Goal: Task Accomplishment & Management: Use online tool/utility

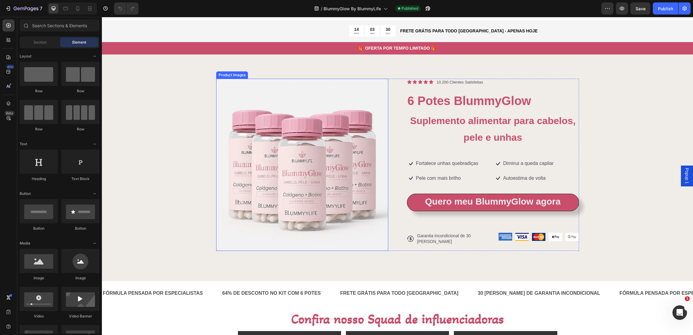
click at [324, 152] on img at bounding box center [302, 165] width 172 height 172
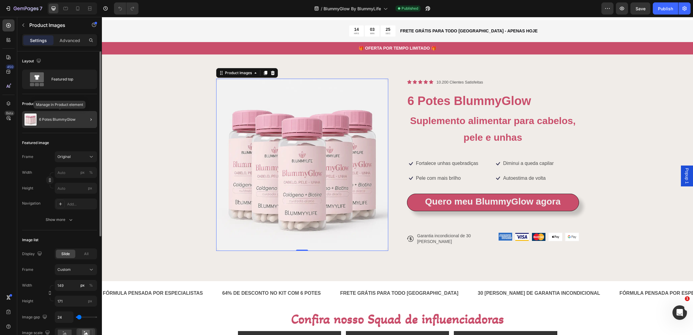
click at [58, 125] on div "6 Potes BlummyGlow" at bounding box center [59, 119] width 75 height 17
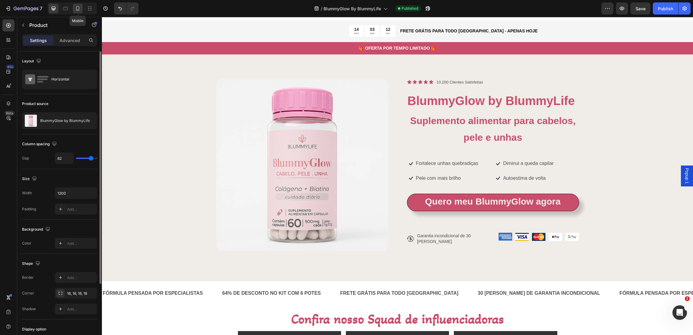
click at [81, 12] on div at bounding box center [78, 9] width 10 height 10
type input "0"
type input "100%"
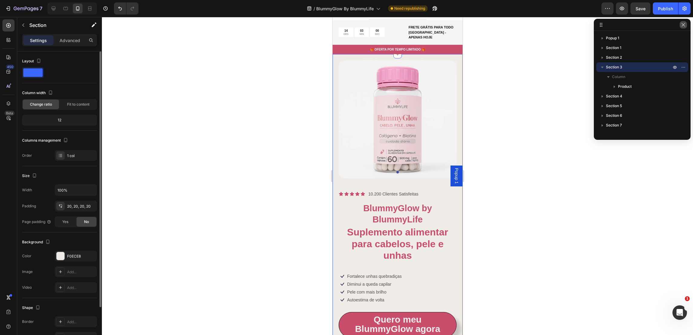
click at [685, 26] on icon "button" at bounding box center [683, 24] width 3 height 3
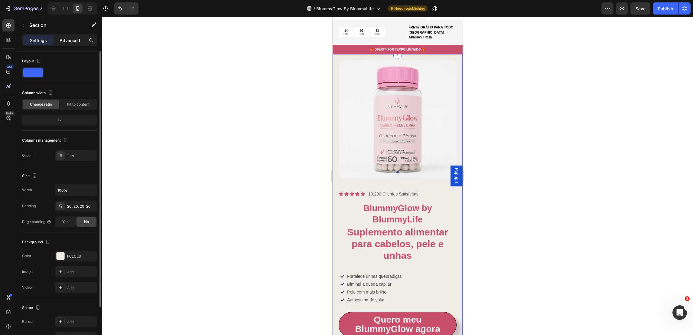
click at [70, 41] on p "Advanced" at bounding box center [70, 40] width 21 height 6
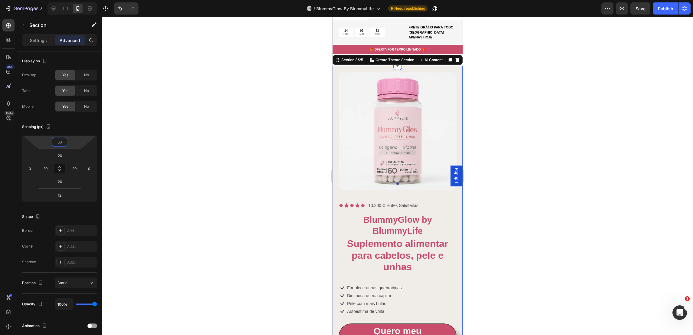
type input "50"
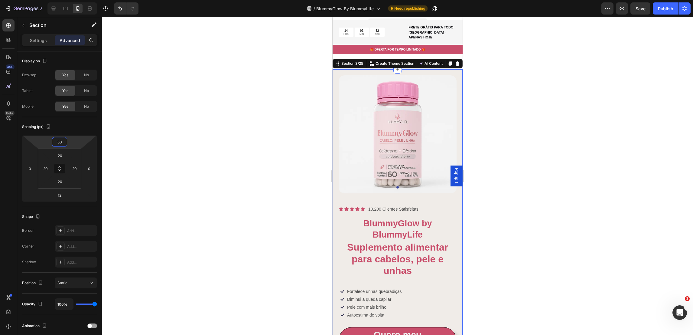
drag, startPoint x: 65, startPoint y: 136, endPoint x: 68, endPoint y: 125, distance: 11.6
click at [68, 0] on html "7 Version history / BlummyGlow By BlummyLife Need republishing Preview Save Pub…" at bounding box center [346, 0] width 693 height 0
click at [249, 114] on div at bounding box center [397, 176] width 591 height 318
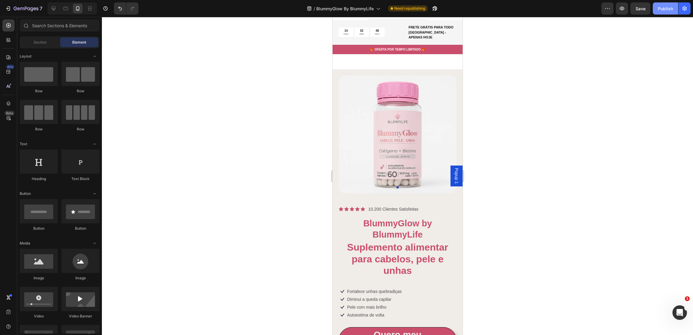
click at [663, 11] on div "Publish" at bounding box center [665, 8] width 15 height 6
click at [427, 9] on icon "button" at bounding box center [426, 10] width 2 height 2
click at [333, 73] on div "Product Images Icon Icon Icon Icon Icon Icon List 10.200 Clientes Satisfeitas T…" at bounding box center [397, 230] width 130 height 322
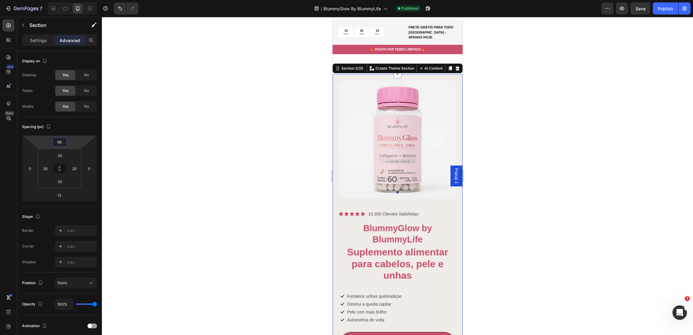
drag, startPoint x: 72, startPoint y: 138, endPoint x: 72, endPoint y: 135, distance: 3.1
click at [72, 0] on html "7 Version history / BlummyGlow By BlummyLife Published Preview Save Publish 450…" at bounding box center [346, 0] width 693 height 0
click at [62, 142] on input "66" at bounding box center [60, 141] width 12 height 9
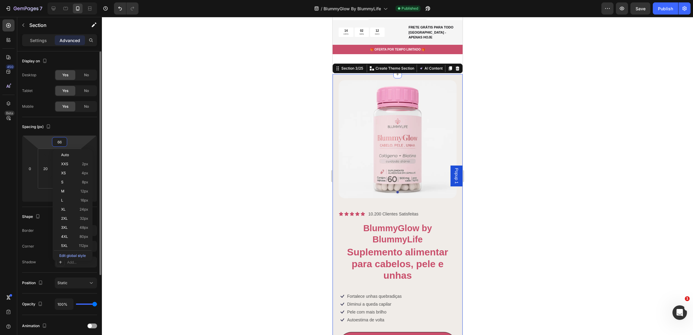
click at [62, 142] on input "66" at bounding box center [60, 141] width 12 height 9
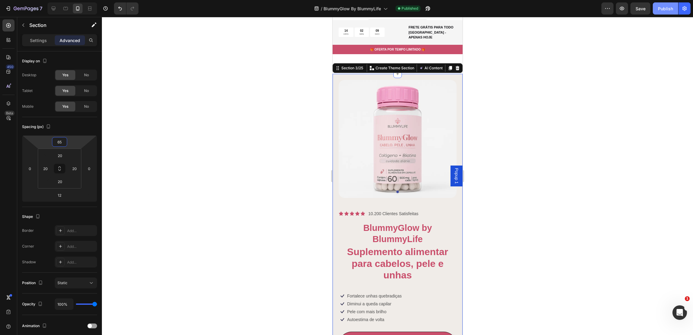
type input "65"
click at [666, 9] on div "Publish" at bounding box center [665, 8] width 15 height 6
click at [30, 7] on icon "button" at bounding box center [26, 8] width 25 height 5
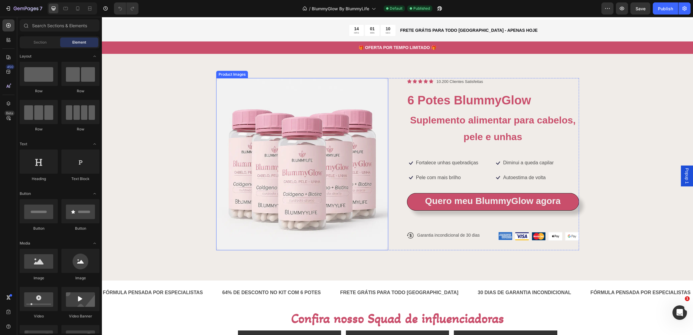
click at [322, 145] on img at bounding box center [302, 164] width 172 height 172
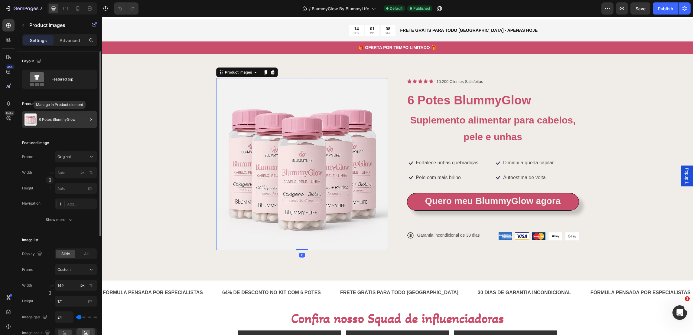
click at [63, 119] on p "6 Potes BlummyGlow" at bounding box center [57, 119] width 37 height 4
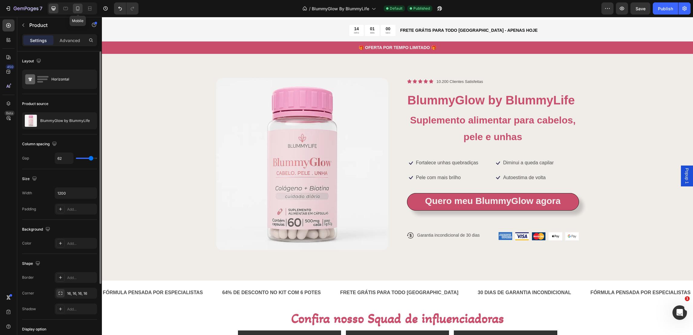
click at [80, 7] on icon at bounding box center [78, 8] width 6 height 6
type input "0"
type input "100%"
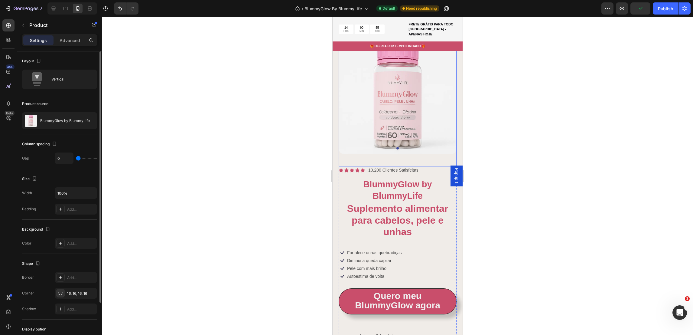
scroll to position [23, 0]
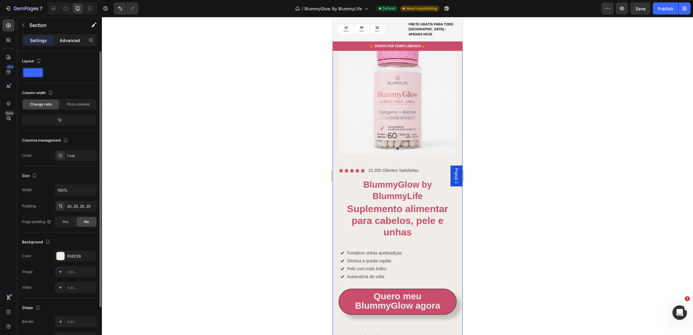
click at [66, 42] on p "Advanced" at bounding box center [70, 40] width 21 height 6
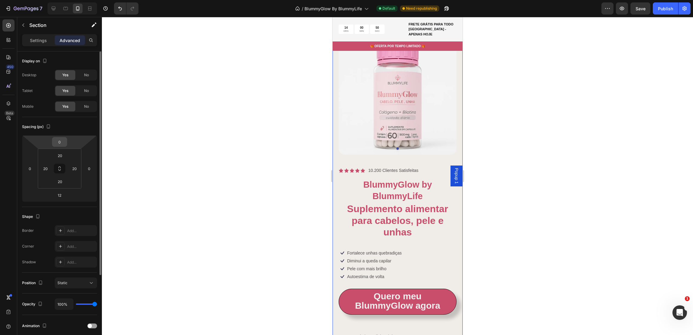
click at [61, 140] on input "0" at bounding box center [60, 141] width 12 height 9
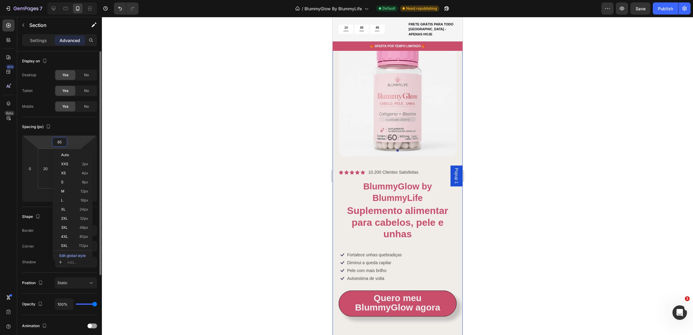
scroll to position [43, 0]
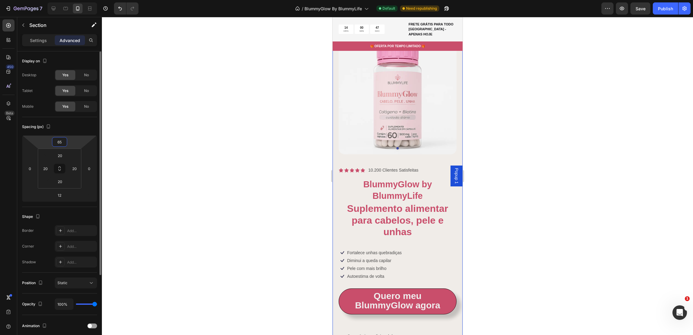
type input "65"
click at [84, 122] on div "Spacing (px)" at bounding box center [59, 127] width 75 height 10
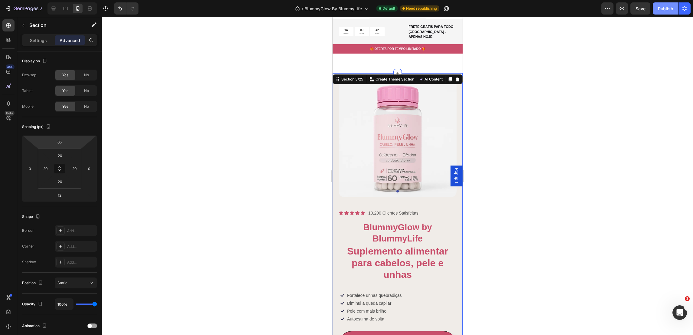
click at [667, 11] on div "Publish" at bounding box center [665, 8] width 15 height 6
click at [23, 6] on icon "button" at bounding box center [26, 8] width 25 height 5
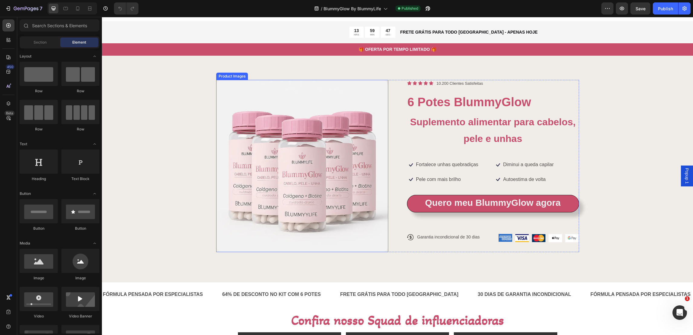
click at [271, 115] on img at bounding box center [302, 166] width 172 height 172
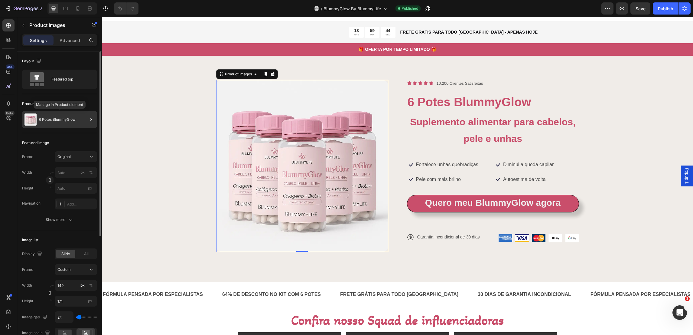
click at [57, 123] on div "6 Potes BlummyGlow" at bounding box center [59, 119] width 75 height 17
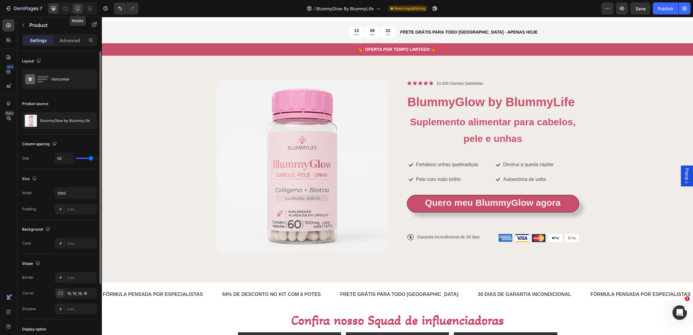
click at [79, 8] on icon at bounding box center [78, 8] width 6 height 6
type input "0"
type input "100%"
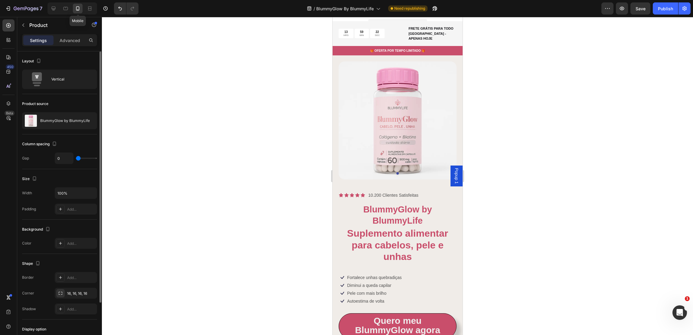
scroll to position [23, 0]
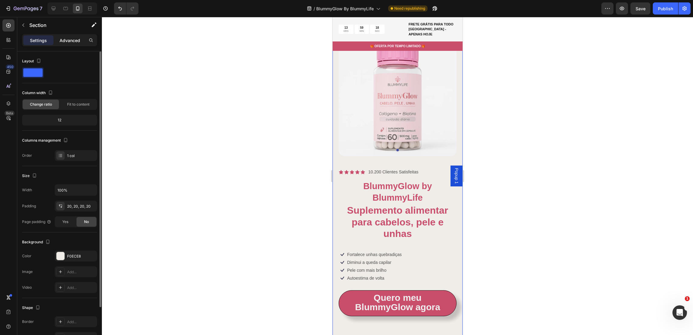
click at [73, 42] on p "Advanced" at bounding box center [70, 40] width 21 height 6
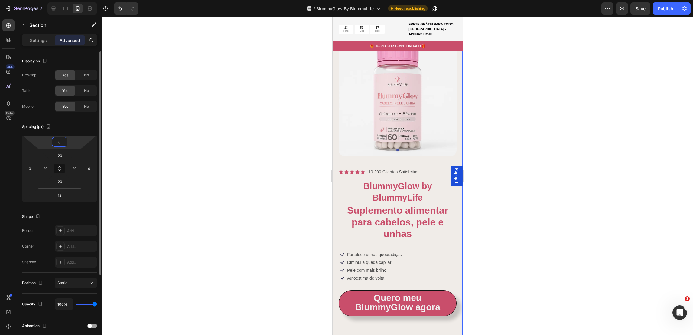
click at [65, 140] on input "0" at bounding box center [60, 141] width 12 height 9
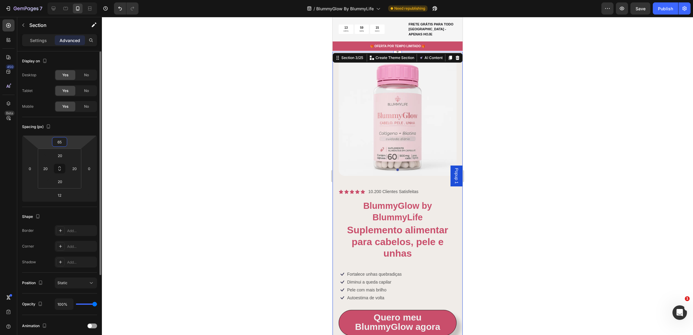
scroll to position [43, 0]
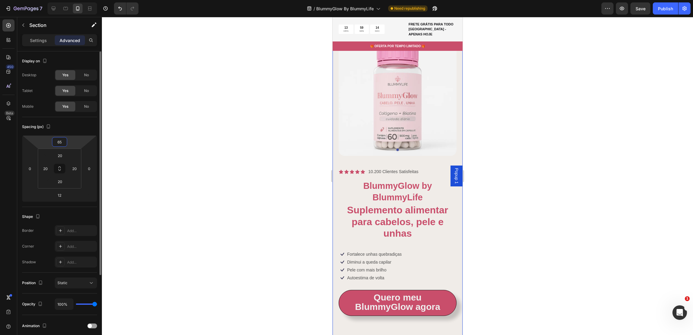
type input "65"
click at [79, 123] on div "Spacing (px)" at bounding box center [59, 127] width 75 height 10
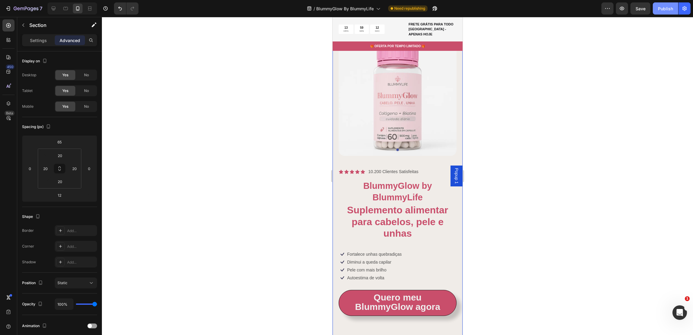
click at [661, 9] on div "Publish" at bounding box center [665, 8] width 15 height 6
click at [554, 216] on div at bounding box center [397, 176] width 591 height 318
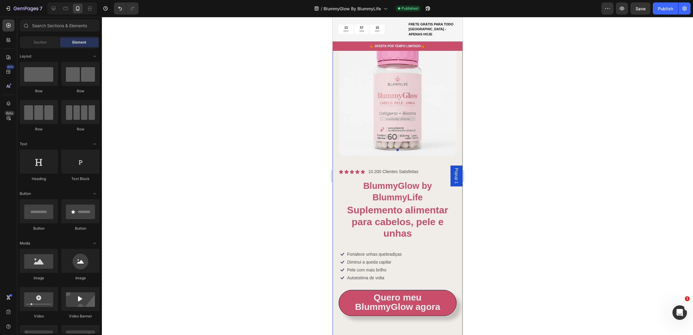
click at [335, 135] on div "Product Images Icon Icon Icon Icon Icon Icon List 10.200 Clientes Satisfeitas T…" at bounding box center [397, 193] width 130 height 322
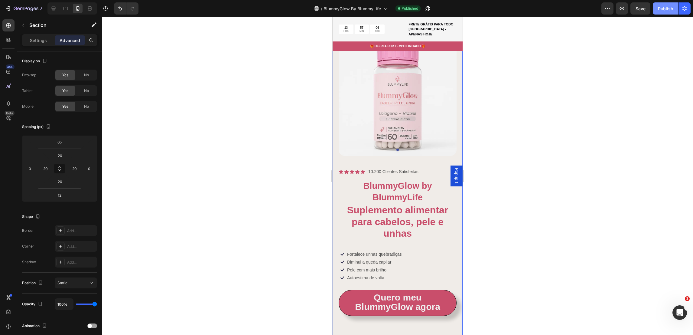
click at [663, 11] on div "Publish" at bounding box center [665, 8] width 15 height 6
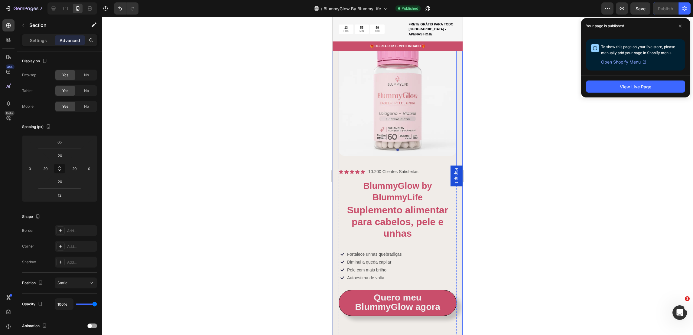
scroll to position [0, 0]
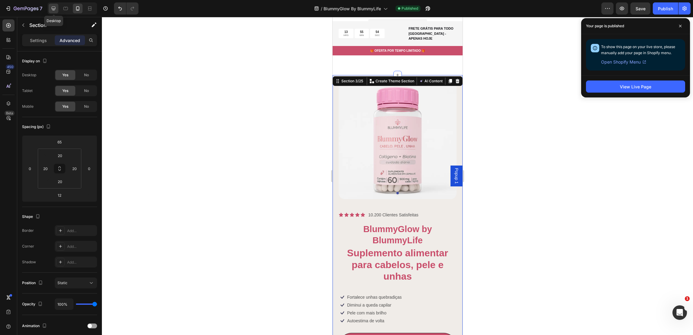
click at [54, 10] on icon at bounding box center [54, 9] width 4 height 4
type input "0"
type input "80"
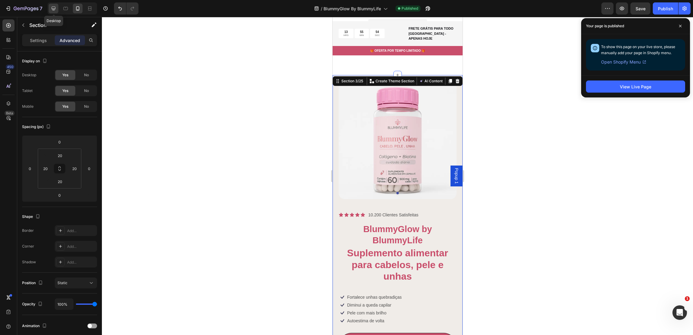
type input "100"
type input "80"
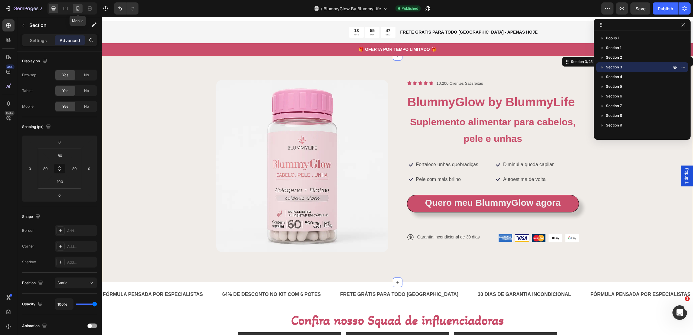
click at [79, 8] on icon at bounding box center [78, 8] width 6 height 6
type input "65"
type input "12"
type input "20"
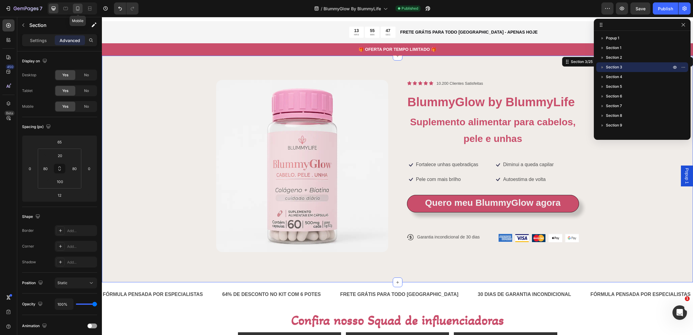
type input "20"
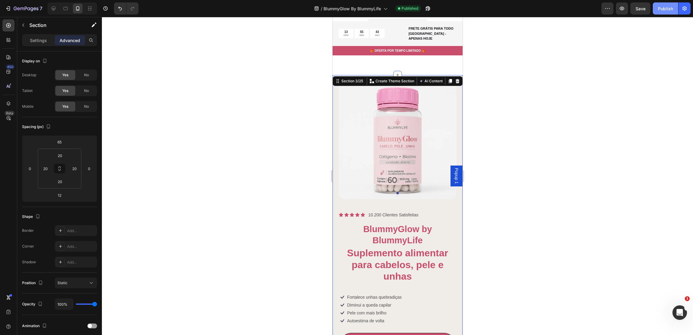
click at [661, 6] on div "Publish" at bounding box center [665, 8] width 15 height 6
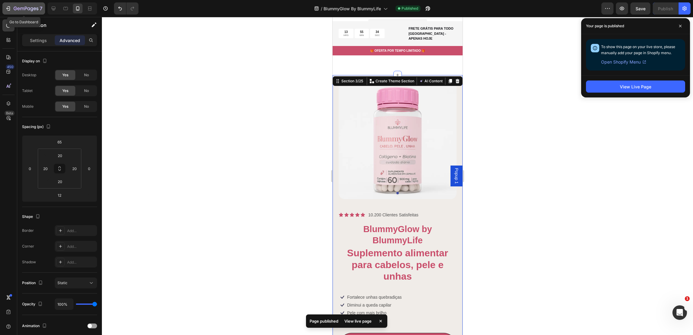
click at [26, 9] on icon "button" at bounding box center [26, 8] width 25 height 5
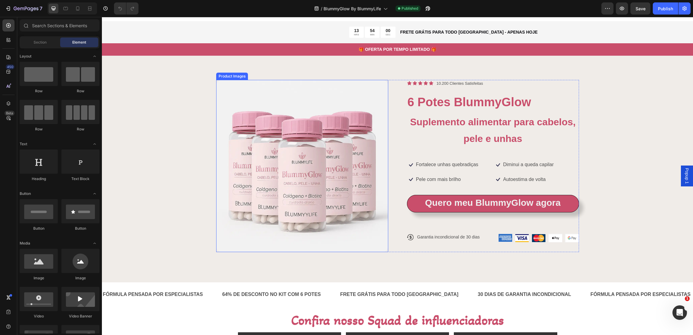
click at [291, 155] on img at bounding box center [302, 166] width 172 height 172
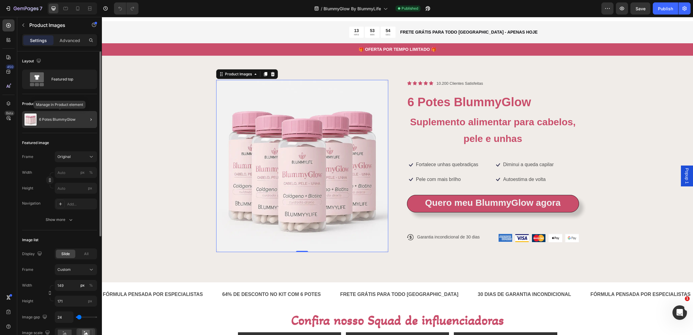
click at [55, 120] on p "6 Potes BlummyGlow" at bounding box center [57, 119] width 37 height 4
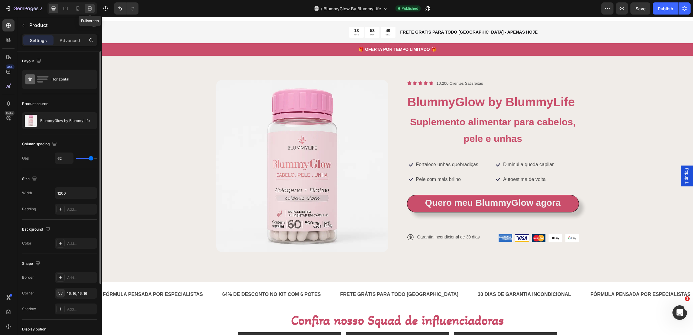
click at [90, 10] on icon at bounding box center [90, 8] width 6 height 6
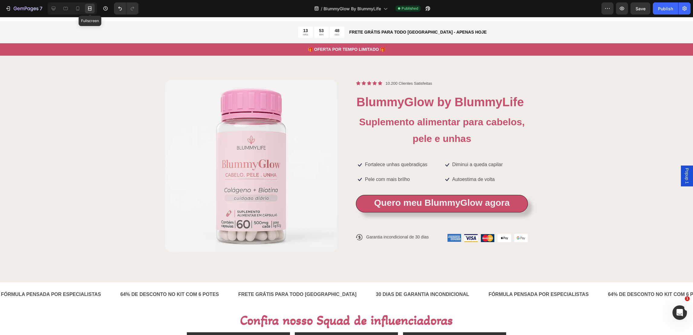
click at [92, 7] on icon at bounding box center [90, 8] width 6 height 6
click at [76, 9] on icon at bounding box center [78, 8] width 6 height 6
type input "0"
type input "100%"
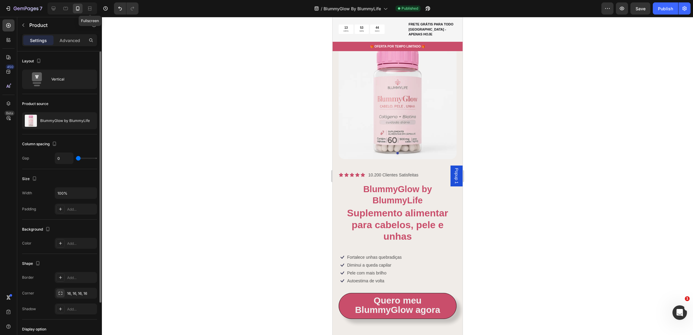
scroll to position [23, 0]
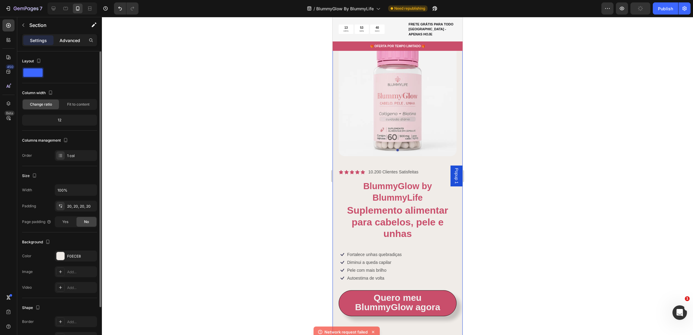
click at [70, 45] on div "Advanced" at bounding box center [70, 40] width 30 height 10
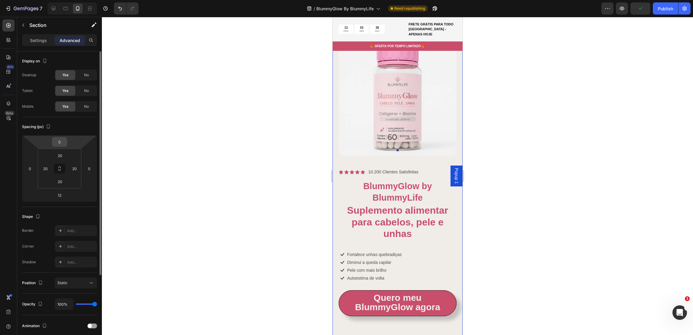
click at [63, 139] on input "0" at bounding box center [60, 141] width 12 height 9
type input "65"
click at [84, 122] on div "Spacing (px)" at bounding box center [59, 127] width 75 height 10
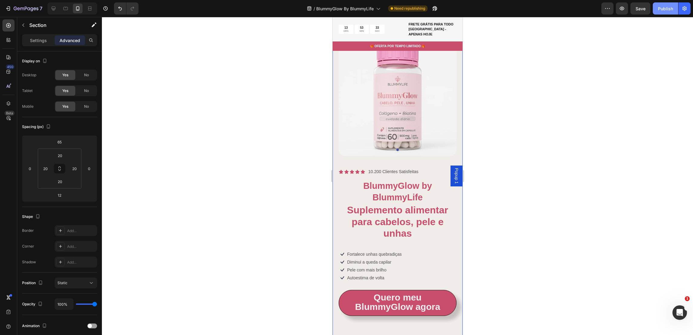
click at [665, 11] on div "Publish" at bounding box center [665, 8] width 15 height 6
click at [24, 25] on icon "button" at bounding box center [23, 25] width 5 height 5
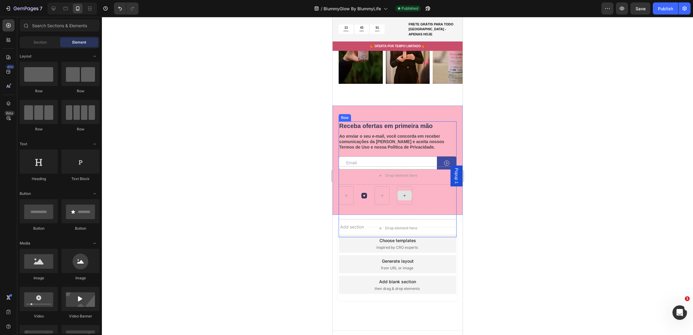
scroll to position [2018, 0]
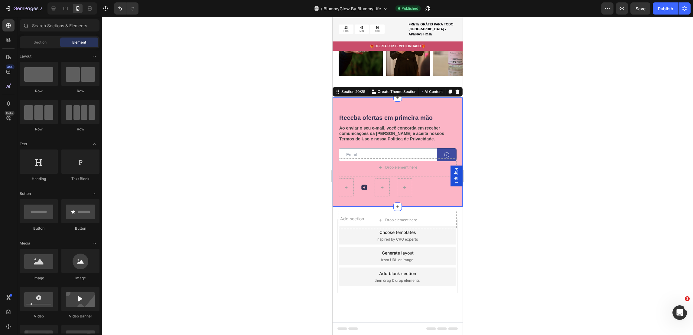
click at [384, 99] on div "Receba ofertas em primeira mão Heading Ao enviar o seu e-mail, você concorda em…" at bounding box center [397, 151] width 130 height 109
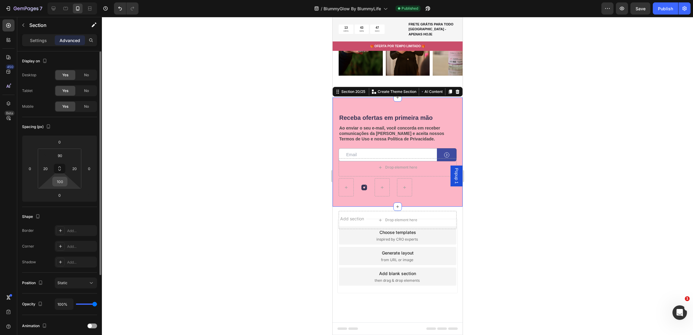
scroll to position [103, 0]
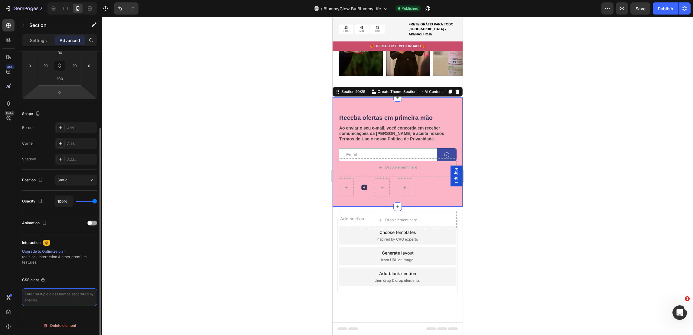
click at [59, 304] on textarea at bounding box center [59, 297] width 75 height 18
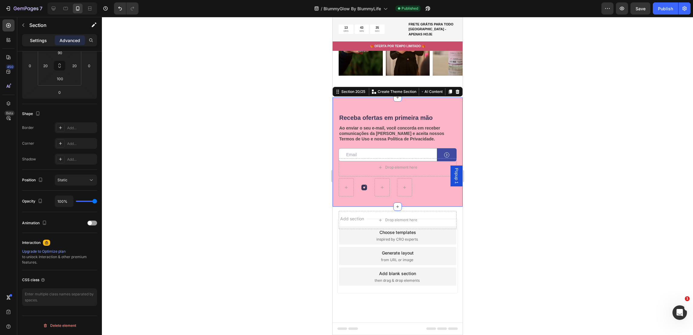
click at [39, 40] on p "Settings" at bounding box center [38, 40] width 17 height 6
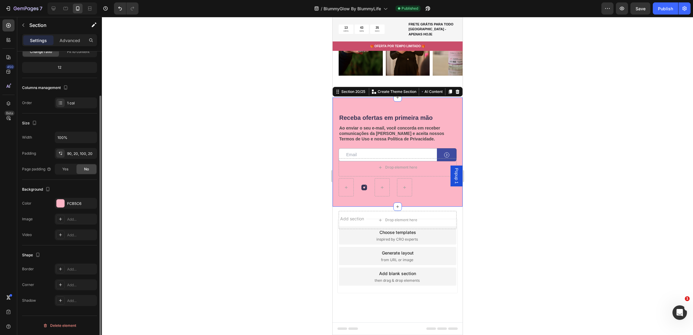
scroll to position [52, 0]
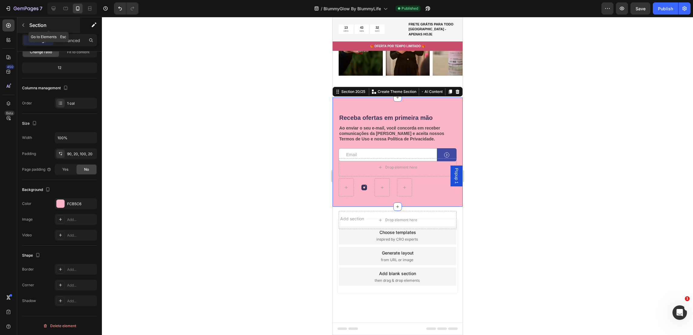
click at [20, 25] on button "button" at bounding box center [23, 25] width 10 height 10
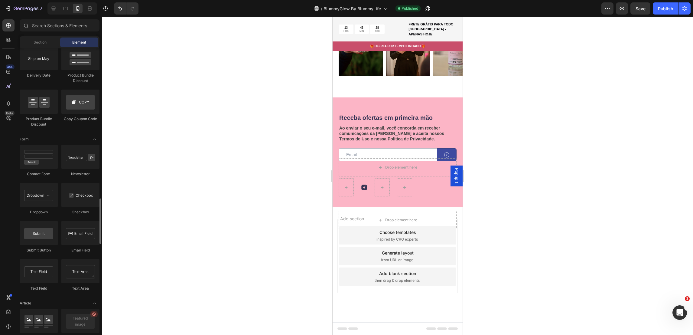
scroll to position [1507, 0]
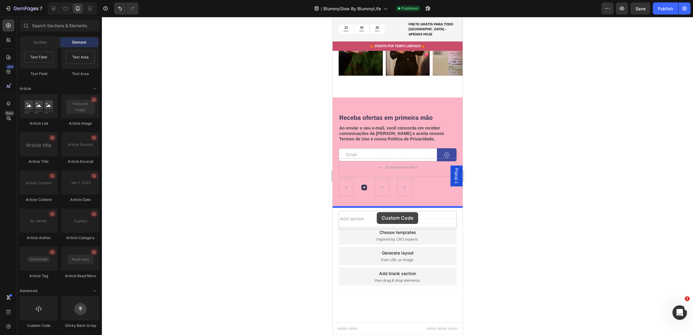
drag, startPoint x: 371, startPoint y: 334, endPoint x: 377, endPoint y: 212, distance: 122.0
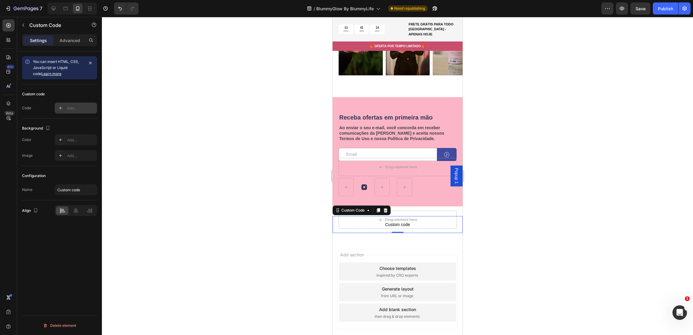
click at [77, 106] on div "Add..." at bounding box center [81, 108] width 28 height 5
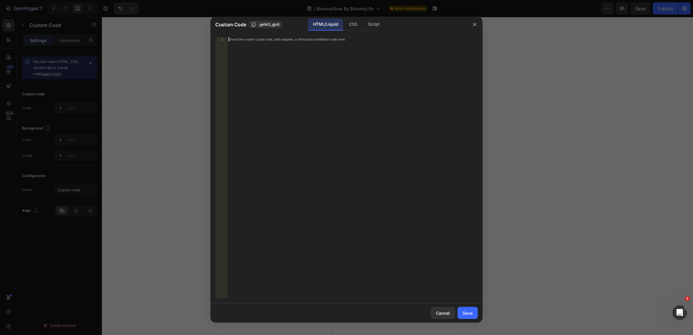
click at [329, 87] on div "Insert the custom Liquid code, add snippets, or third-party installation code h…" at bounding box center [352, 172] width 250 height 270
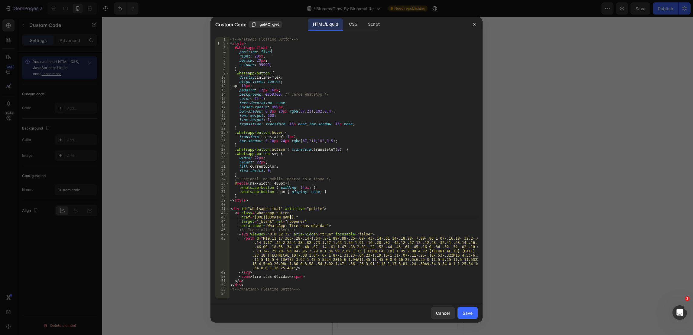
click at [291, 216] on div "<!-- WhatsApp Floating Button --> < style > #whatsapp-float { position : fixed …" at bounding box center [353, 172] width 249 height 270
drag, startPoint x: 316, startPoint y: 217, endPoint x: 442, endPoint y: 217, distance: 126.1
click at [442, 217] on div "<!-- WhatsApp Floating Button --> < style > #whatsapp-float { position : fixed …" at bounding box center [353, 172] width 249 height 270
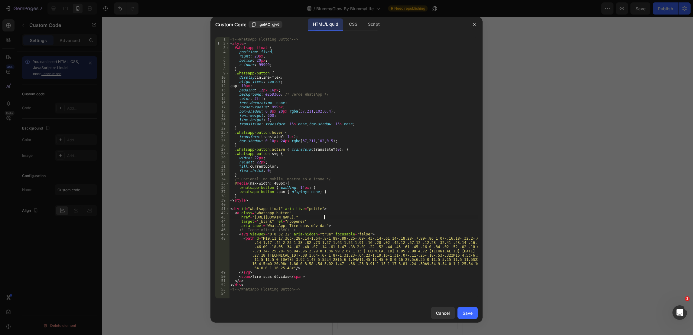
scroll to position [0, 8]
type textarea "href="https://wa.me/551151977123?text=Tenho.""
